Goal: Check status: Check status

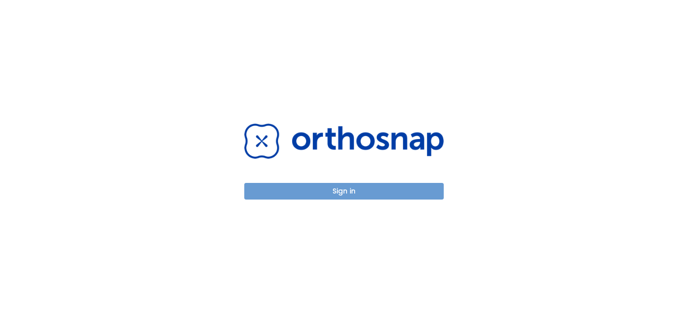
click at [372, 184] on button "Sign in" at bounding box center [343, 191] width 199 height 17
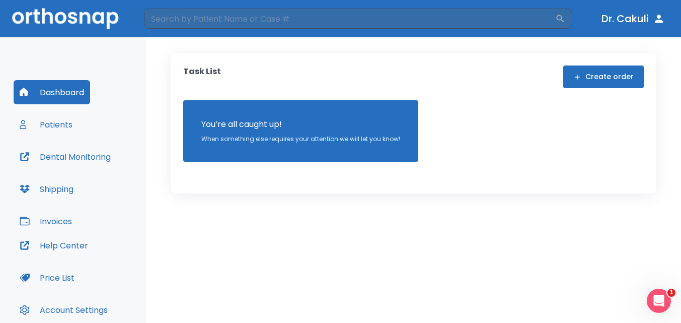
click at [40, 137] on div "Dashboard Patients Dental Monitoring Shipping Invoices" at bounding box center [73, 156] width 119 height 153
click at [57, 115] on button "Patients" at bounding box center [46, 124] width 65 height 24
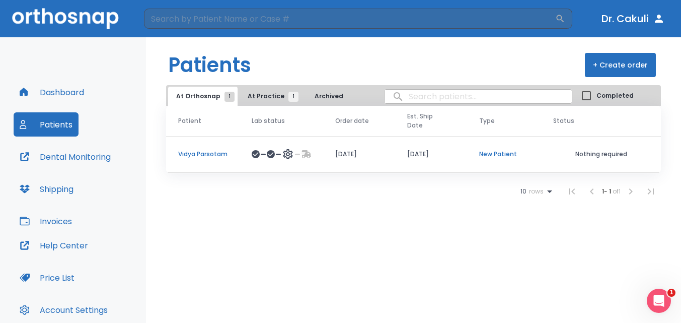
click at [240, 140] on td at bounding box center [282, 154] width 84 height 37
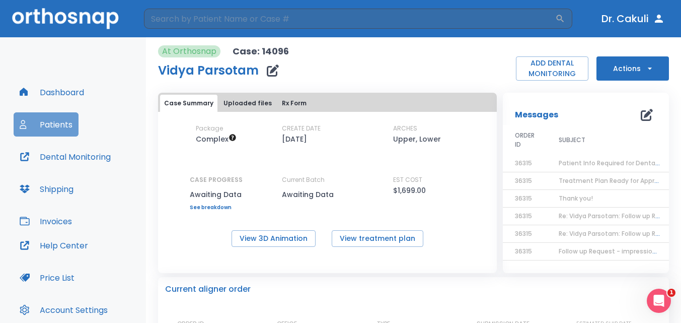
click at [61, 133] on button "Patients" at bounding box center [46, 124] width 65 height 24
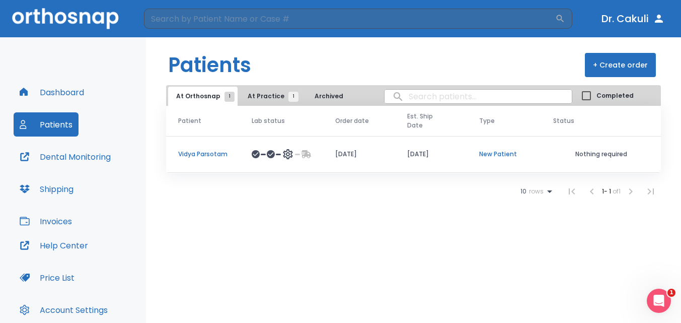
click at [228, 141] on td "Vidya Parsotam" at bounding box center [203, 154] width 74 height 37
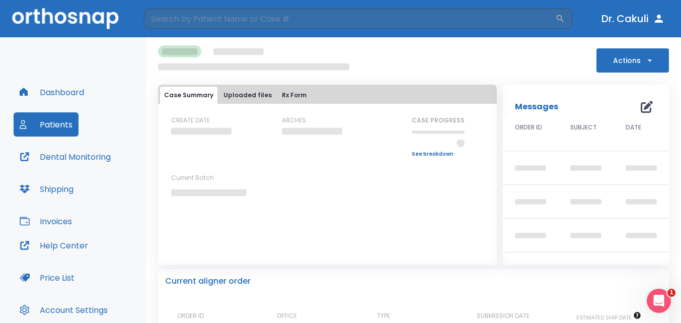
click at [250, 97] on button "Uploaded files" at bounding box center [248, 95] width 56 height 17
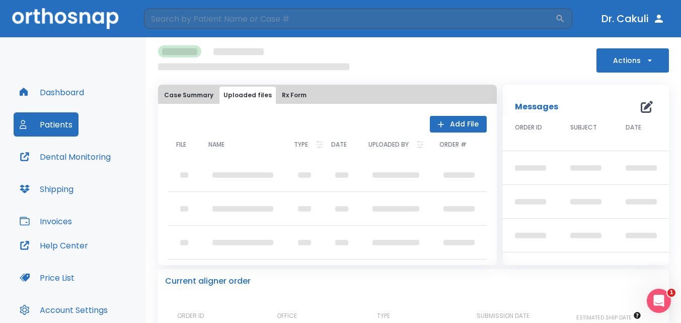
click at [180, 96] on button "Case Summary" at bounding box center [188, 95] width 57 height 17
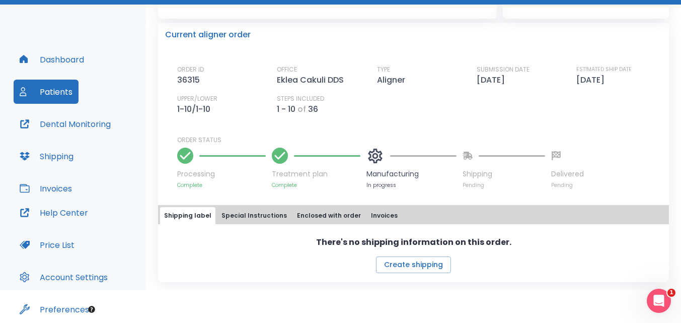
scroll to position [73, 0]
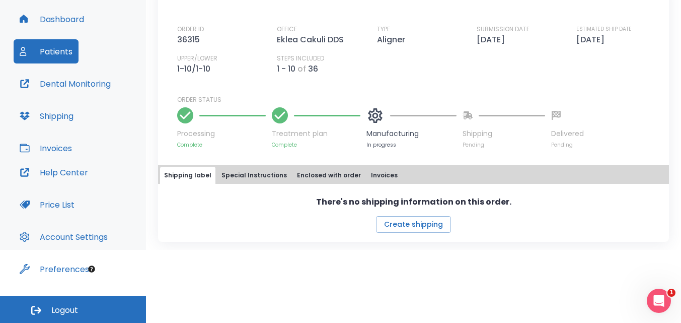
click at [261, 177] on button "Special Instructions" at bounding box center [255, 175] width 74 height 17
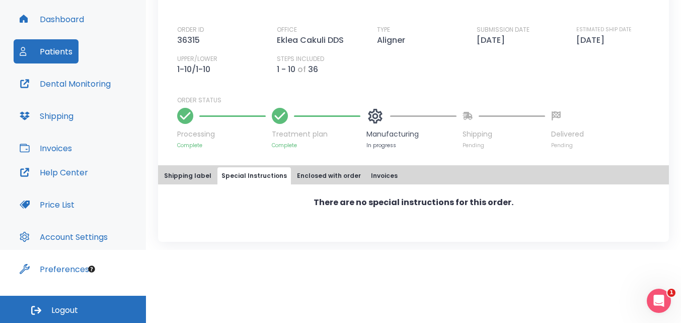
click at [208, 183] on button "Shipping label" at bounding box center [187, 175] width 55 height 17
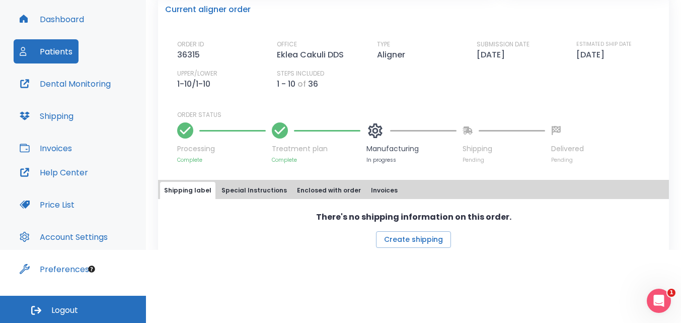
scroll to position [222, 0]
